Goal: Task Accomplishment & Management: Complete application form

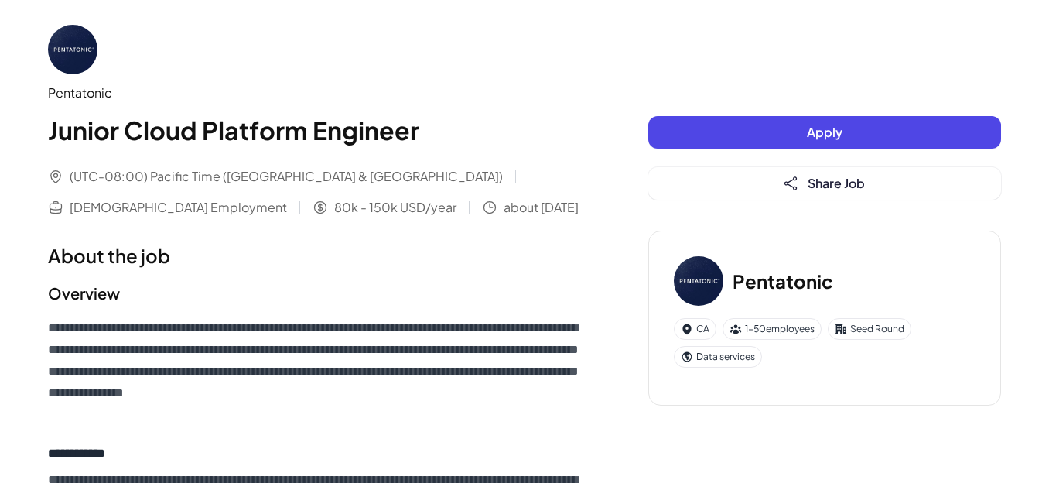
click at [783, 118] on button "Apply" at bounding box center [824, 132] width 353 height 32
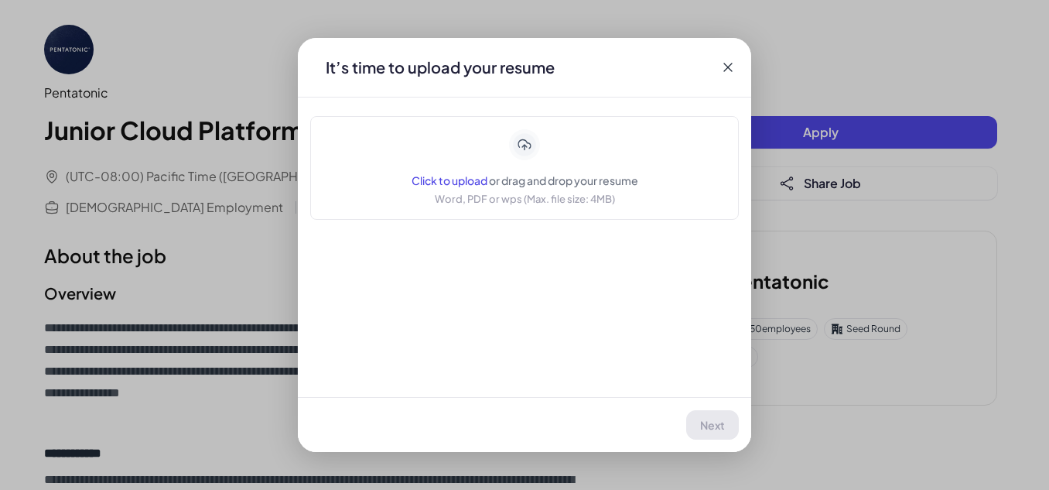
click at [441, 176] on span "Click to upload" at bounding box center [449, 180] width 76 height 14
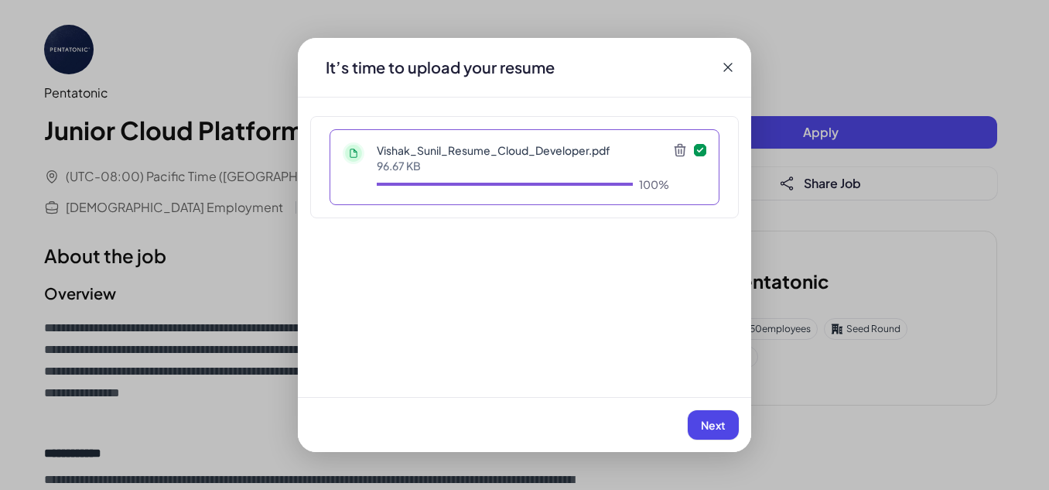
click at [728, 424] on button "Next" at bounding box center [713, 424] width 51 height 29
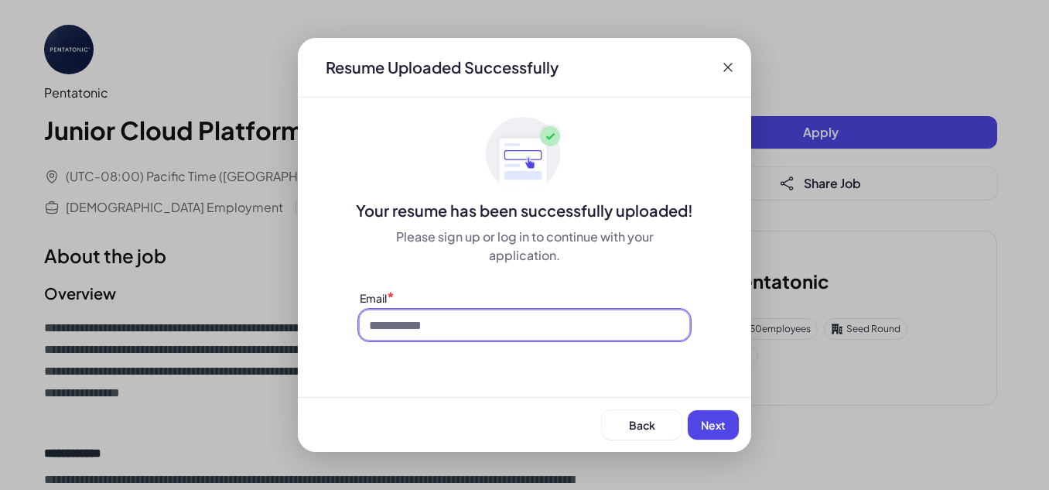
drag, startPoint x: 566, startPoint y: 326, endPoint x: 555, endPoint y: 334, distance: 14.4
click at [566, 326] on input at bounding box center [524, 324] width 329 height 29
type input "**********"
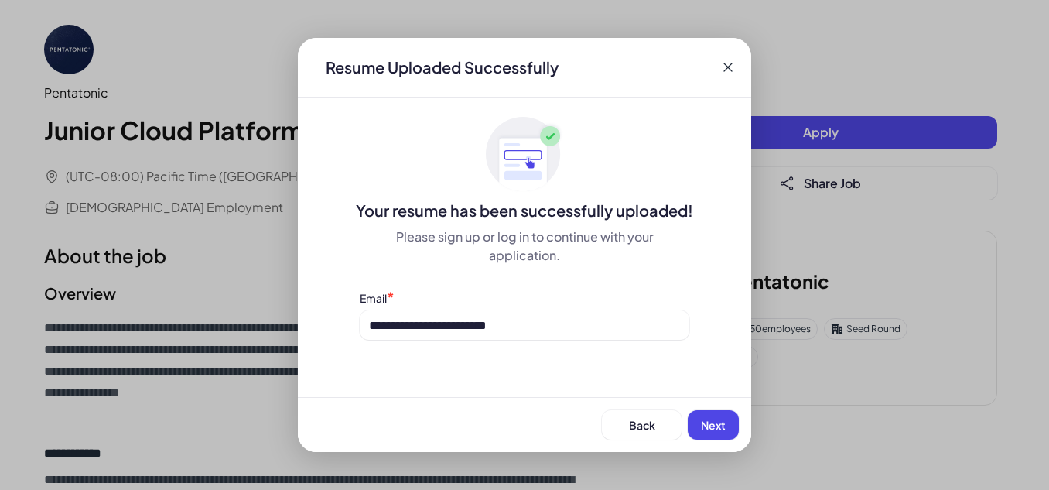
click at [709, 423] on span "Next" at bounding box center [713, 425] width 25 height 14
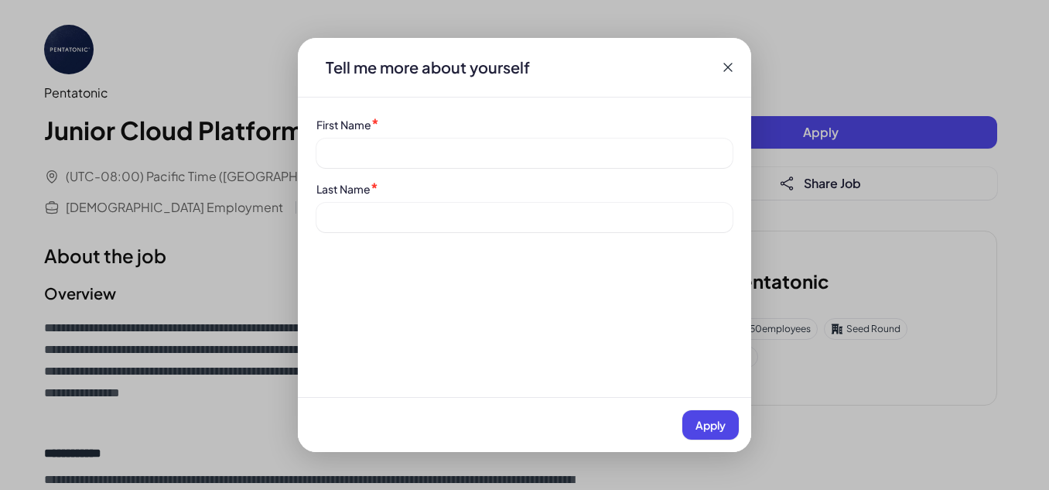
click at [358, 138] on div "First Name *" at bounding box center [524, 142] width 416 height 52
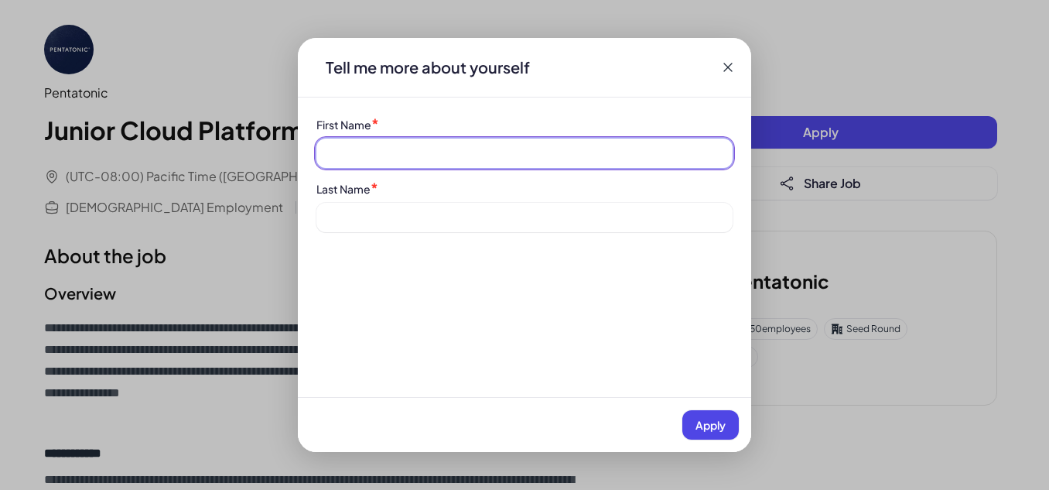
drag, startPoint x: 362, startPoint y: 149, endPoint x: 387, endPoint y: 168, distance: 32.0
click at [362, 149] on input at bounding box center [524, 152] width 416 height 29
type input "******"
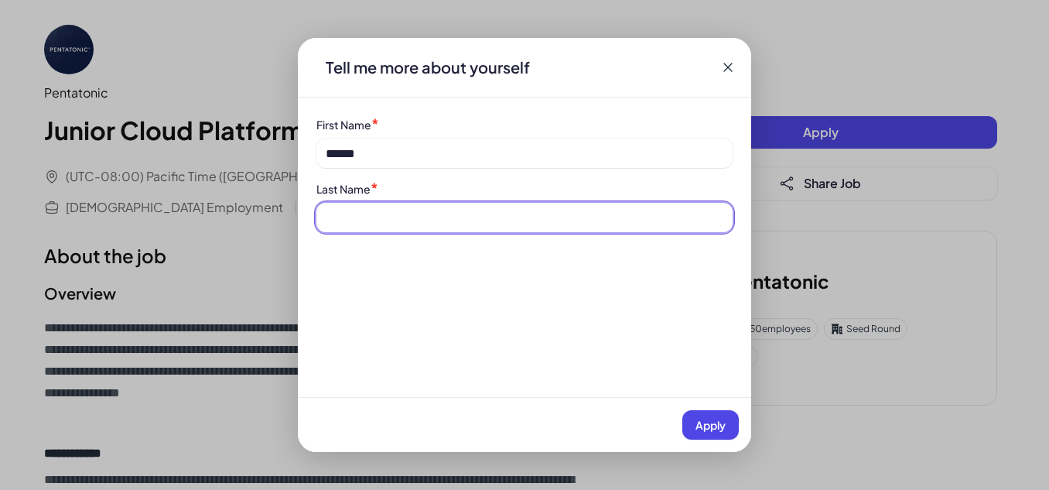
drag, startPoint x: 408, startPoint y: 210, endPoint x: 420, endPoint y: 230, distance: 24.3
click at [408, 210] on input at bounding box center [524, 217] width 416 height 29
type input "*****"
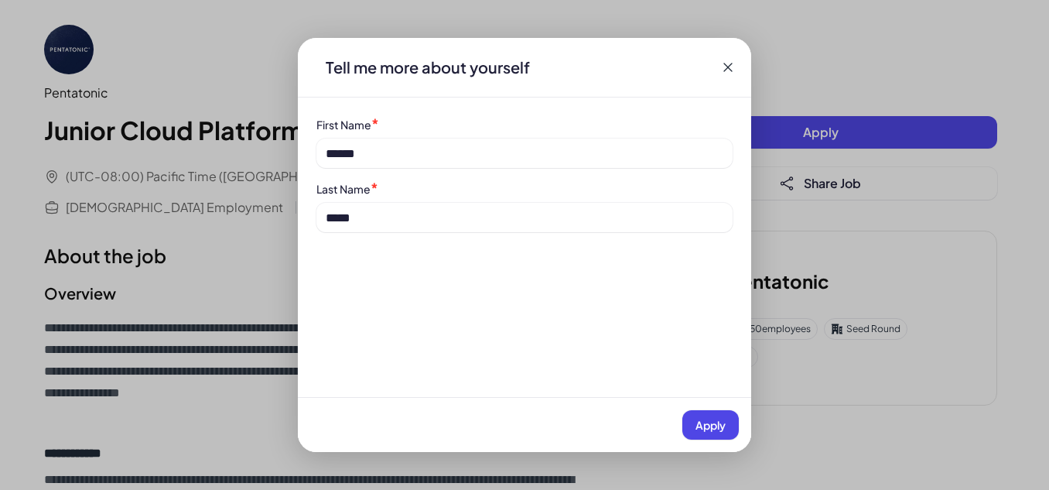
click at [723, 429] on span "Apply" at bounding box center [710, 425] width 30 height 14
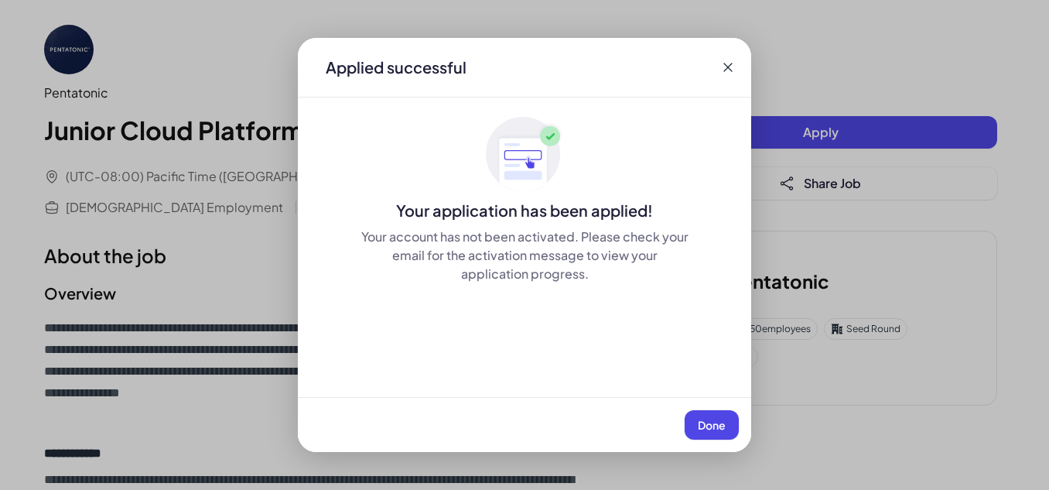
click at [723, 429] on span "Done" at bounding box center [712, 425] width 28 height 14
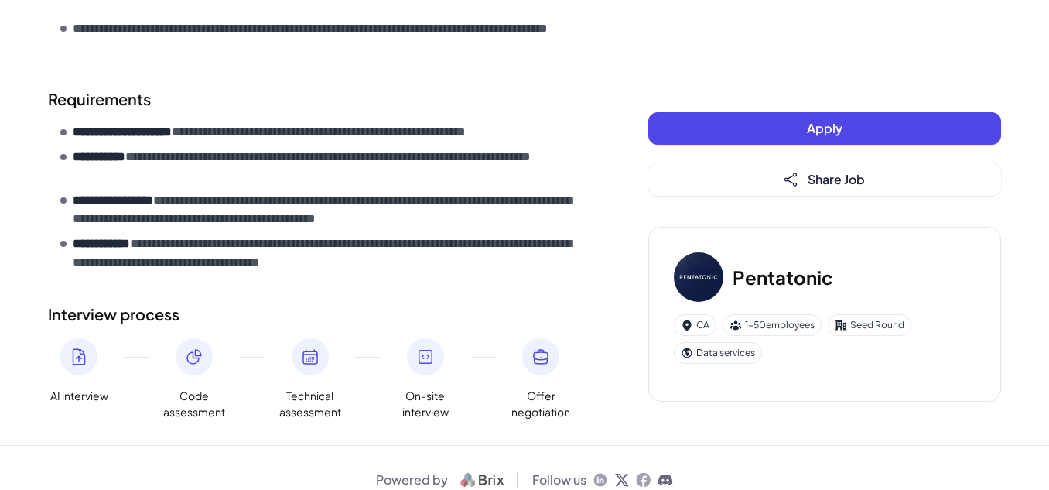
scroll to position [818, 0]
